Goal: Transaction & Acquisition: Purchase product/service

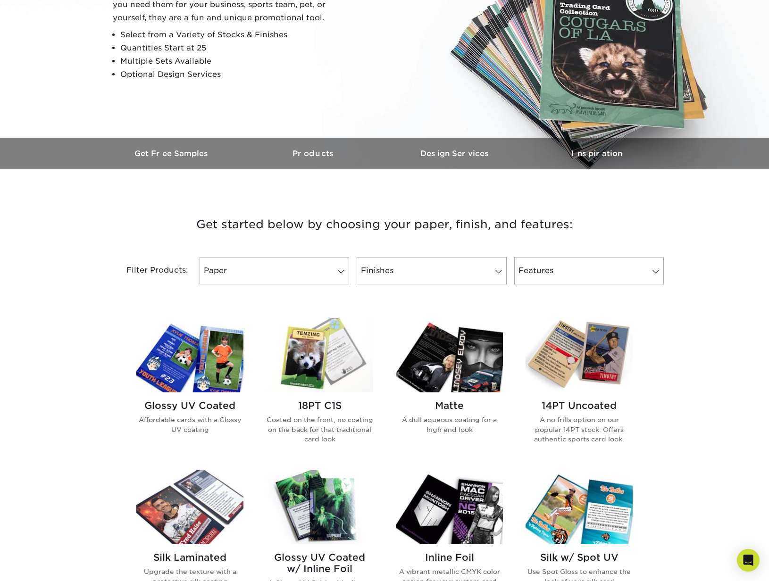
scroll to position [167, 0]
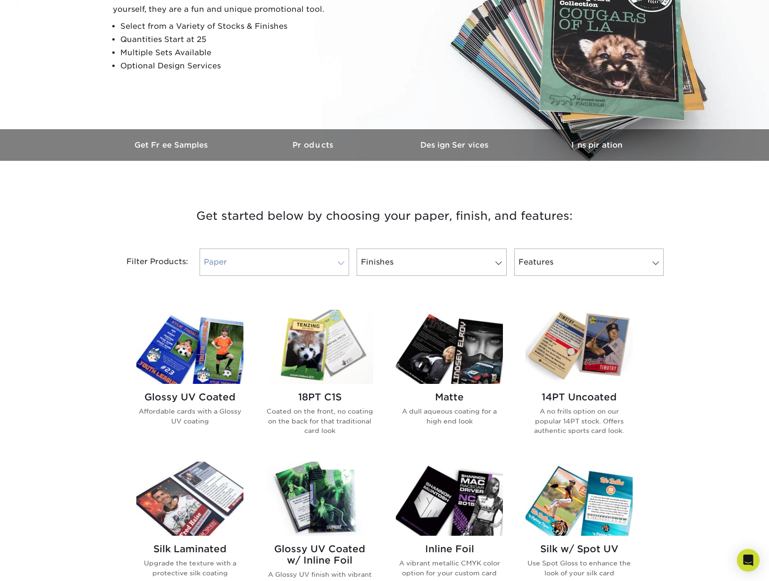
click at [340, 261] on span at bounding box center [340, 263] width 13 height 8
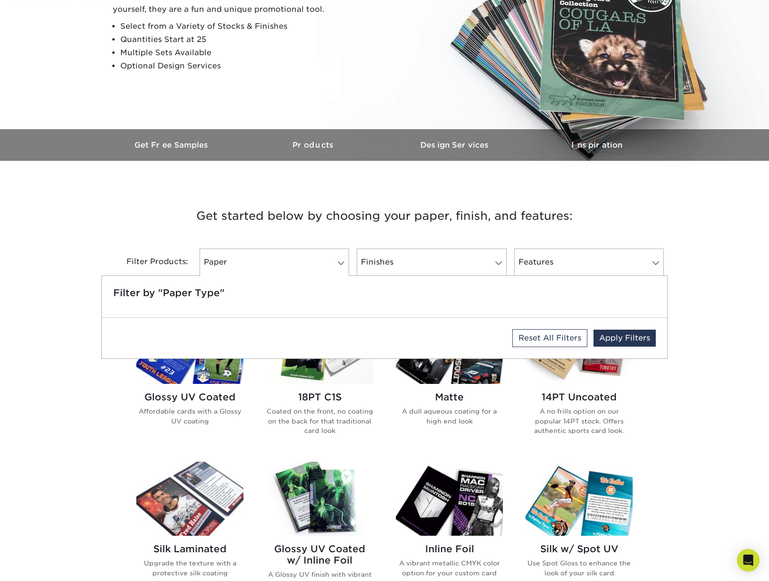
click at [319, 221] on h3 "Get started below by choosing your paper, finish, and features:" at bounding box center [384, 216] width 552 height 42
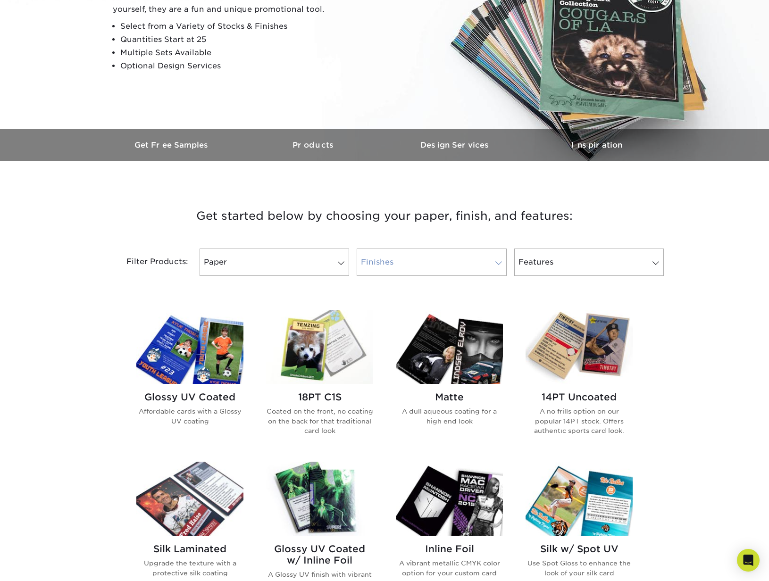
click at [497, 266] on span at bounding box center [498, 263] width 13 height 8
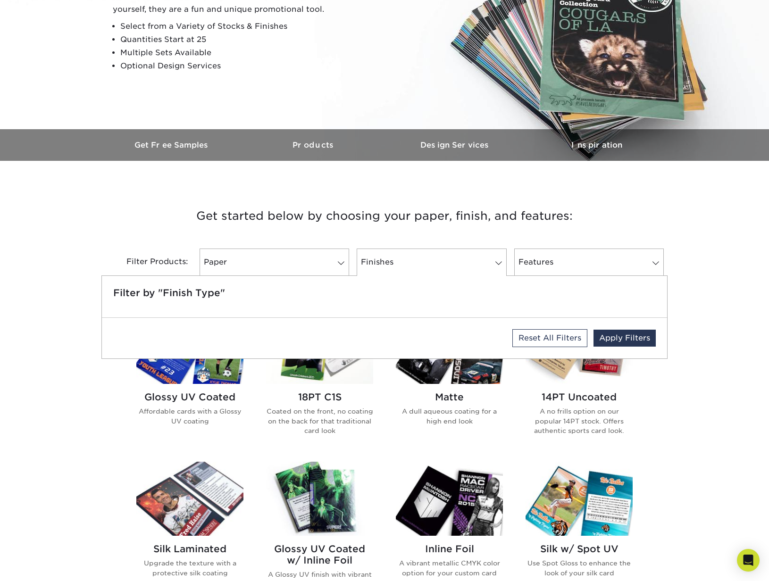
click at [470, 234] on h3 "Get started below by choosing your paper, finish, and features:" at bounding box center [384, 216] width 552 height 42
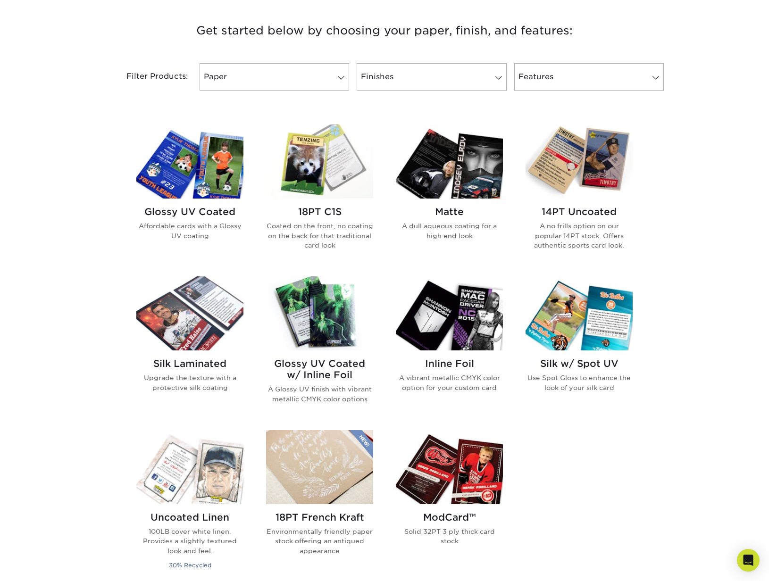
scroll to position [353, 0]
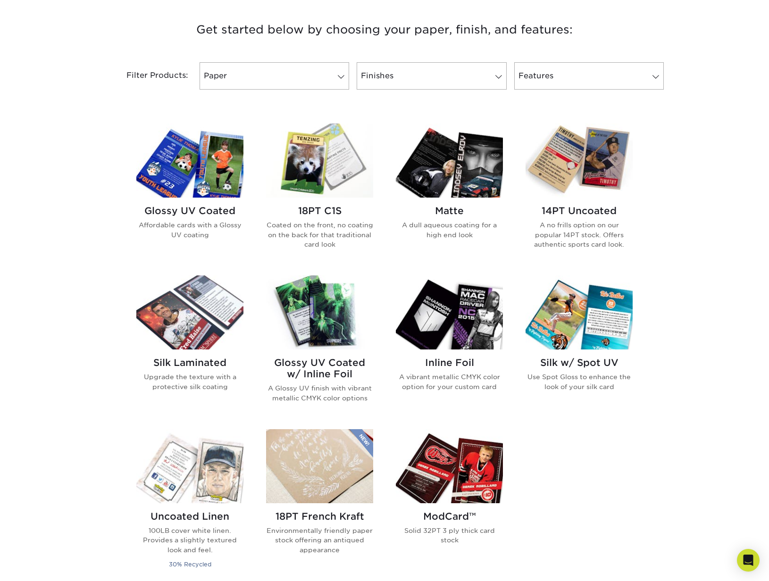
click at [319, 185] on img at bounding box center [319, 161] width 107 height 74
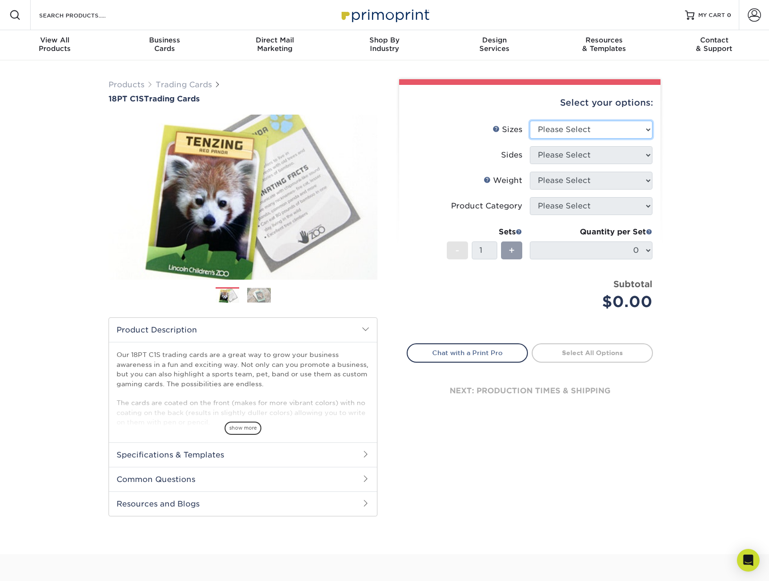
click at [643, 131] on select "Please Select 2.5" x 3.5"" at bounding box center [590, 130] width 123 height 18
select select "2.50x3.50"
click at [529, 121] on select "Please Select 2.5" x 3.5"" at bounding box center [590, 130] width 123 height 18
click at [648, 155] on select "Please Select Print Both Sides Print Front Only" at bounding box center [590, 155] width 123 height 18
select select "13abbda7-1d64-4f25-8bb2-c179b224825d"
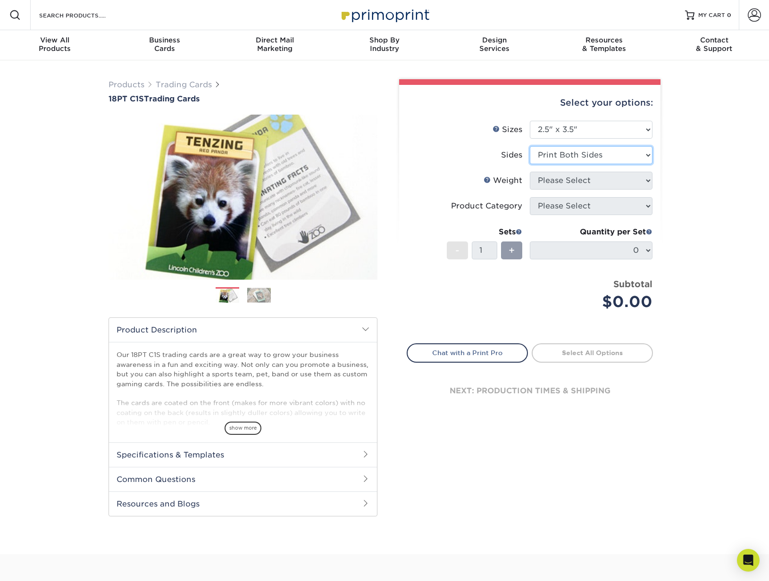
click at [529, 146] on select "Please Select Print Both Sides Print Front Only" at bounding box center [590, 155] width 123 height 18
click at [644, 181] on select "Please Select 18PT C1S" at bounding box center [590, 181] width 123 height 18
select select "18PTC1S"
click at [529, 172] on select "Please Select 18PT C1S" at bounding box center [590, 181] width 123 height 18
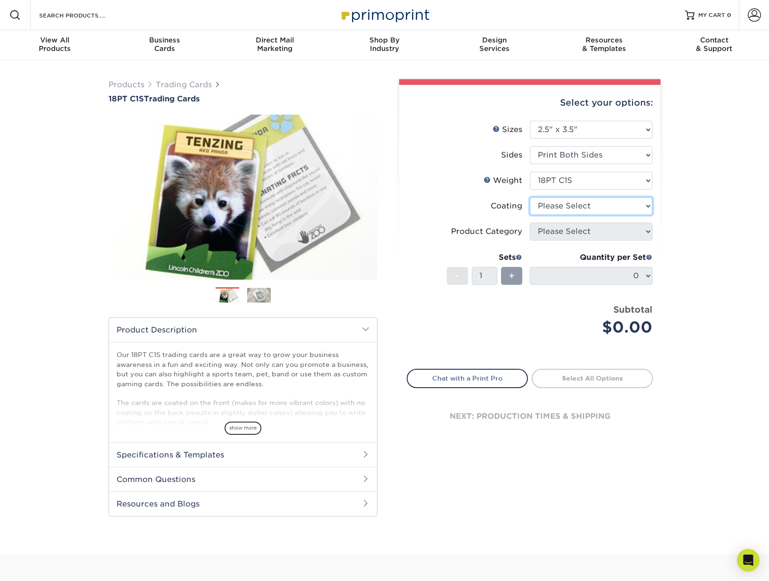
click at [642, 201] on select at bounding box center [590, 206] width 123 height 18
select select "3e7618de-abca-4bda-9f97-8b9129e913d8"
click at [529, 197] on select at bounding box center [590, 206] width 123 height 18
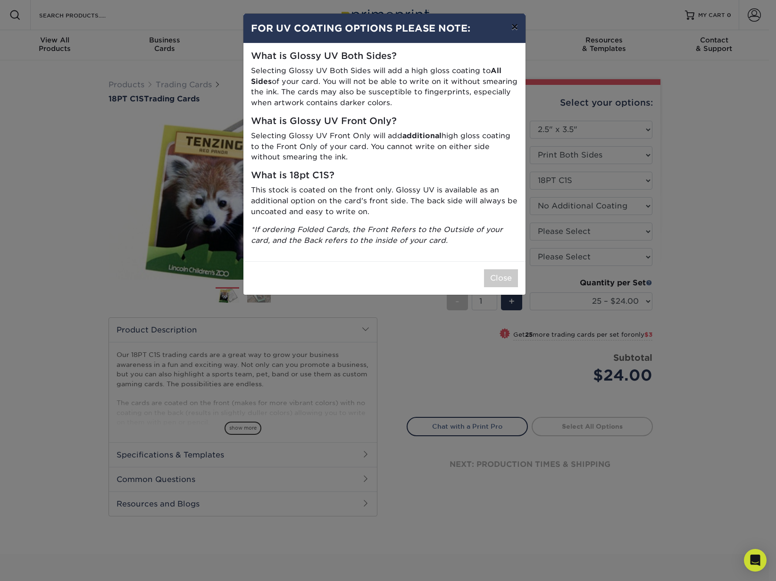
click at [512, 30] on button "×" at bounding box center [515, 27] width 22 height 26
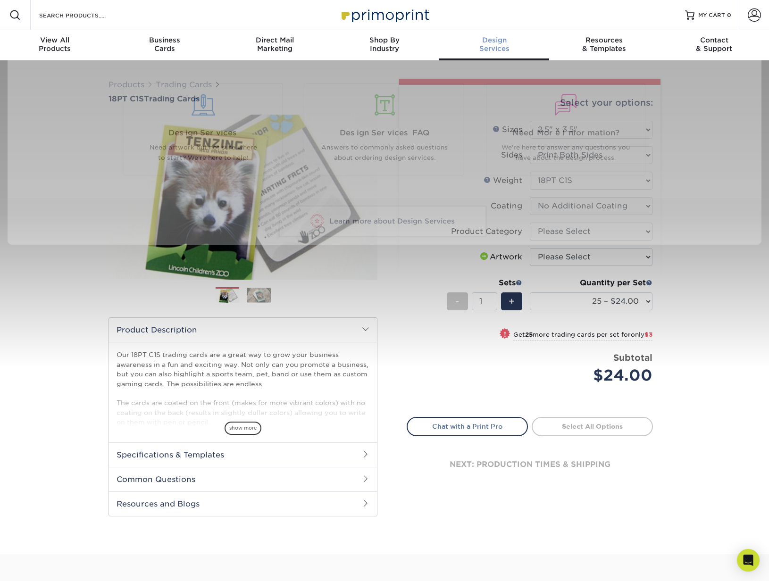
scroll to position [0, 0]
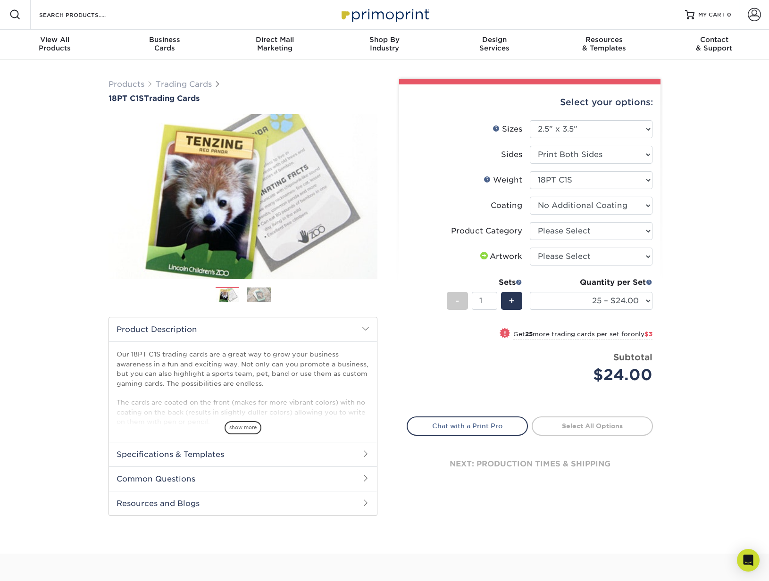
click at [405, 267] on div "Select your options: Sizes Help Sizes Please Select 2.5" x 3.5" Sides Please Se…" at bounding box center [529, 291] width 261 height 415
click at [607, 230] on select "Please Select Trading Cards" at bounding box center [590, 231] width 123 height 18
select select "c2f9bce9-36c2-409d-b101-c29d9d031e18"
click at [529, 222] on select "Please Select Trading Cards" at bounding box center [590, 231] width 123 height 18
click at [627, 256] on select "Please Select I will upload files I need a design - $100" at bounding box center [590, 257] width 123 height 18
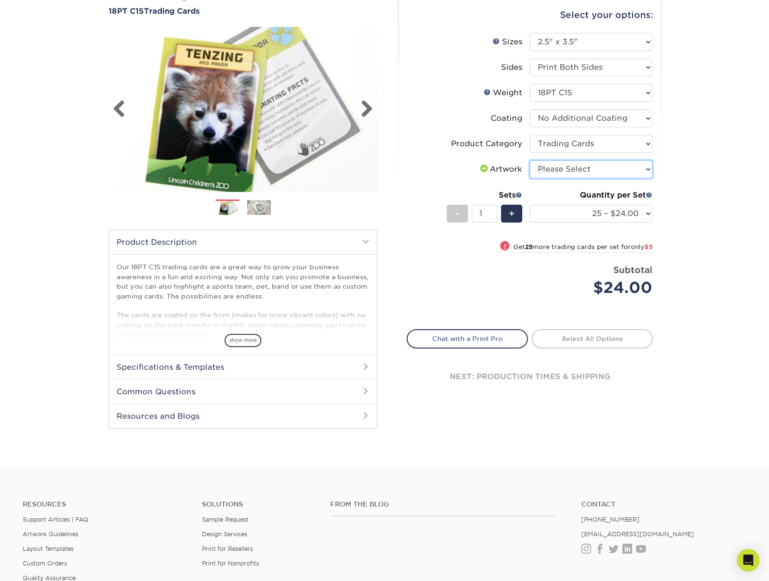
scroll to position [122, 0]
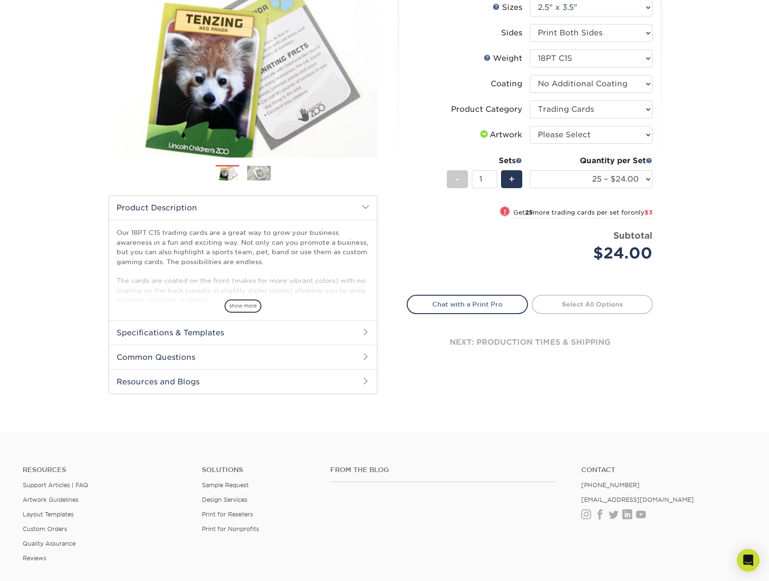
click at [365, 334] on span at bounding box center [366, 332] width 8 height 8
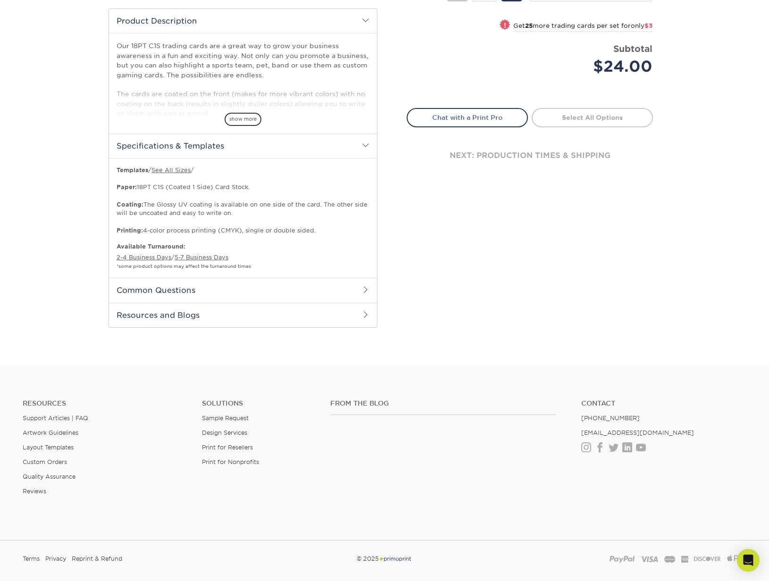
scroll to position [312, 0]
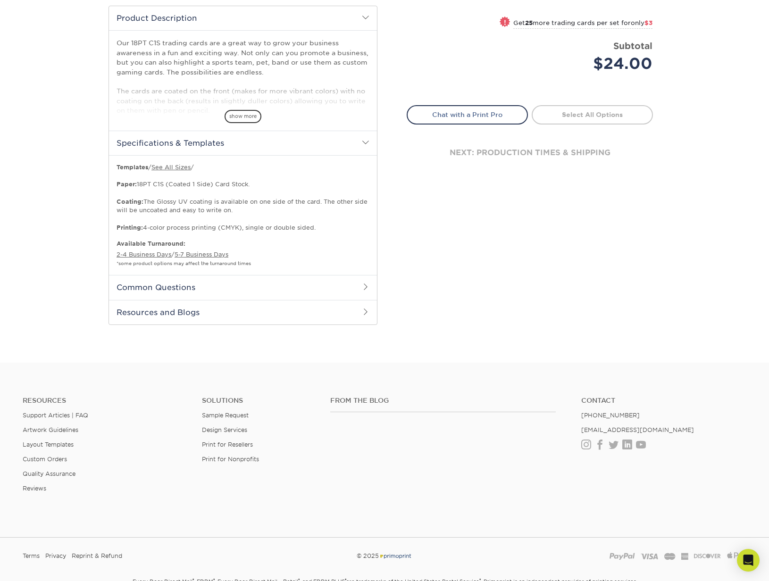
click at [367, 284] on span at bounding box center [366, 287] width 8 height 8
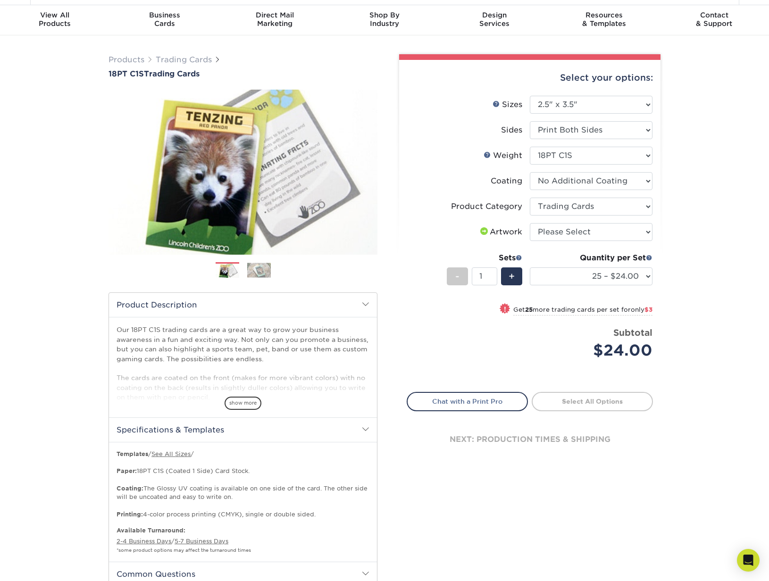
scroll to position [0, 0]
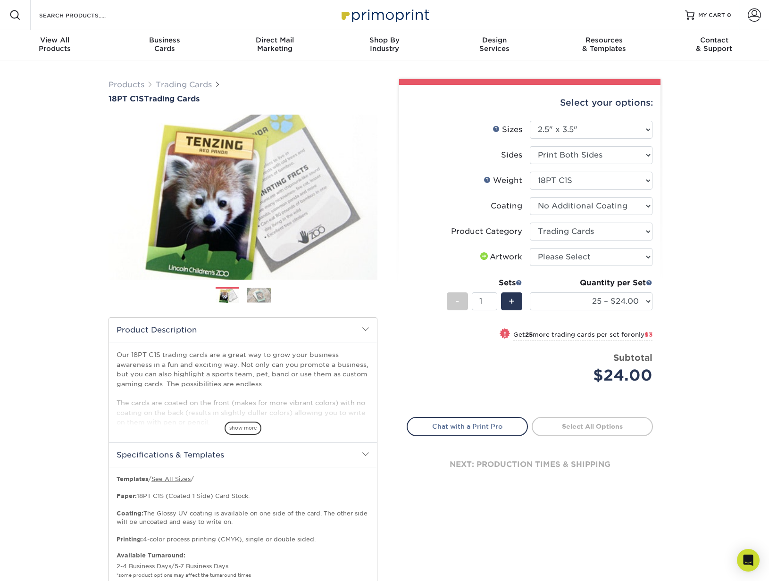
click at [263, 290] on img at bounding box center [259, 295] width 24 height 15
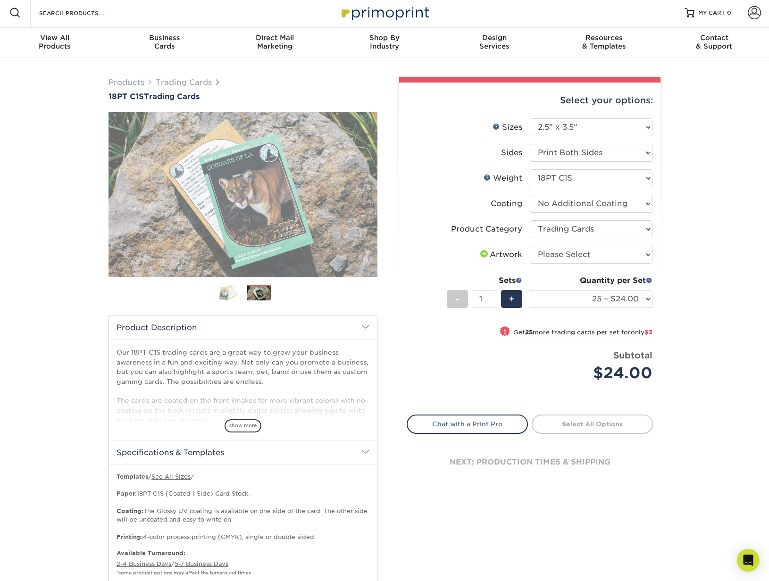
scroll to position [3, 0]
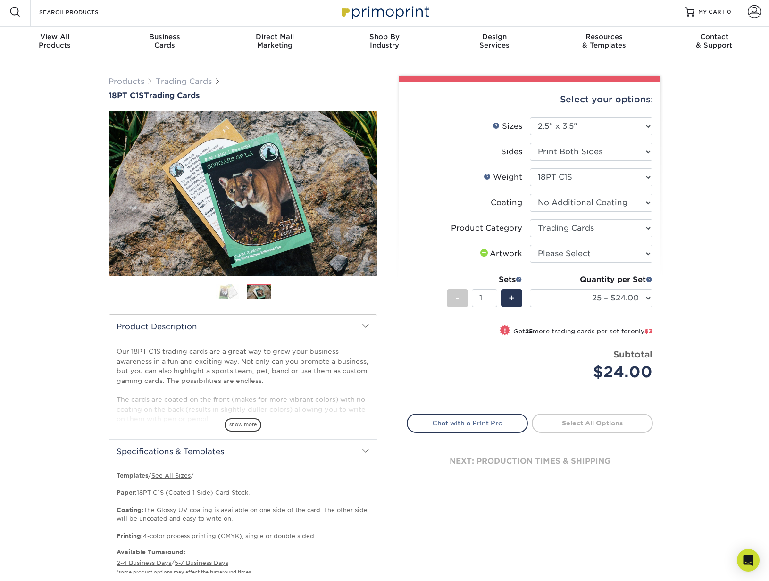
click at [228, 290] on img at bounding box center [227, 291] width 24 height 17
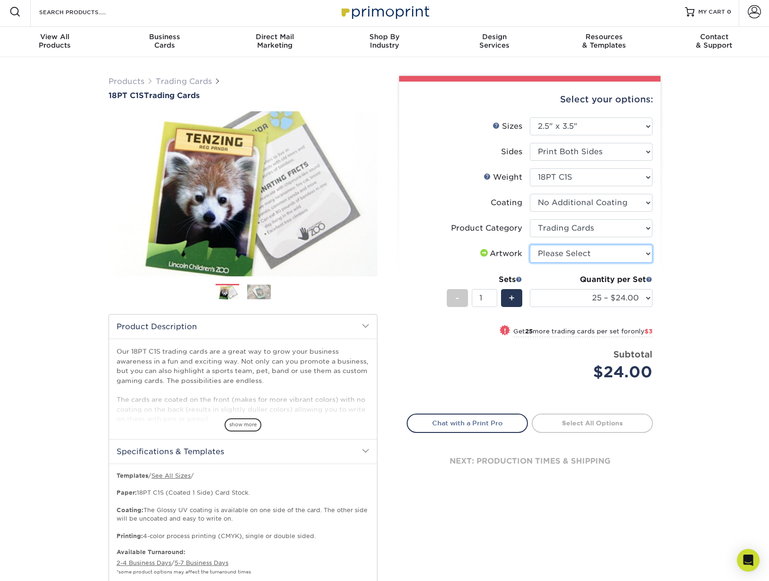
click at [560, 258] on select "Please Select I will upload files I need a design - $100" at bounding box center [590, 254] width 123 height 18
